Goal: Transaction & Acquisition: Purchase product/service

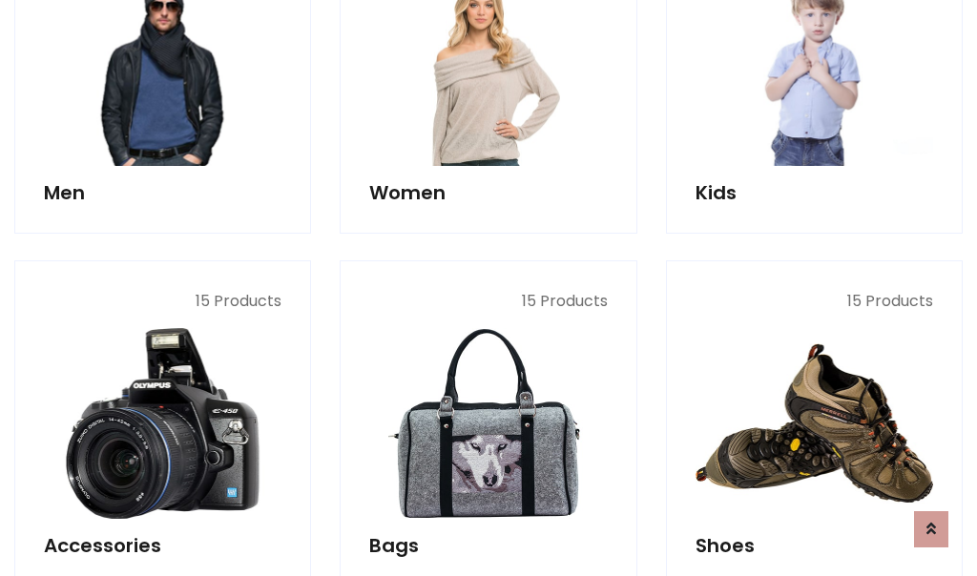
scroll to position [638, 0]
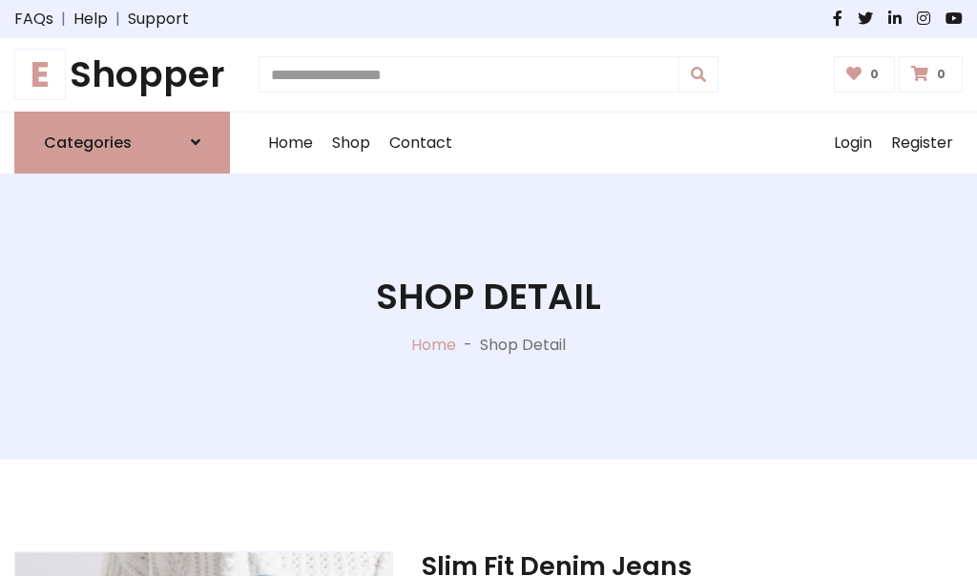
click at [122, 74] on h1 "E Shopper" at bounding box center [122, 74] width 216 height 43
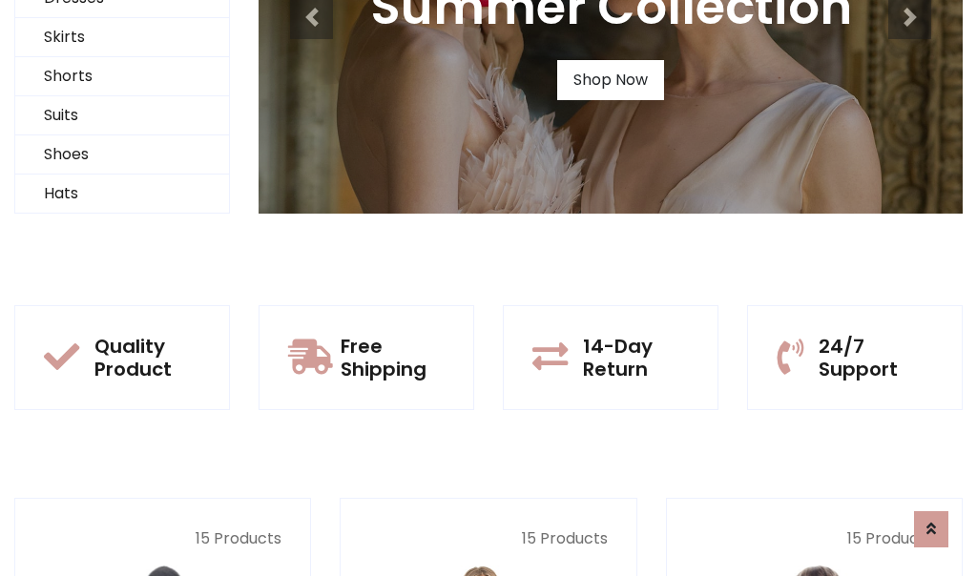
scroll to position [184, 0]
